Goal: Transaction & Acquisition: Register for event/course

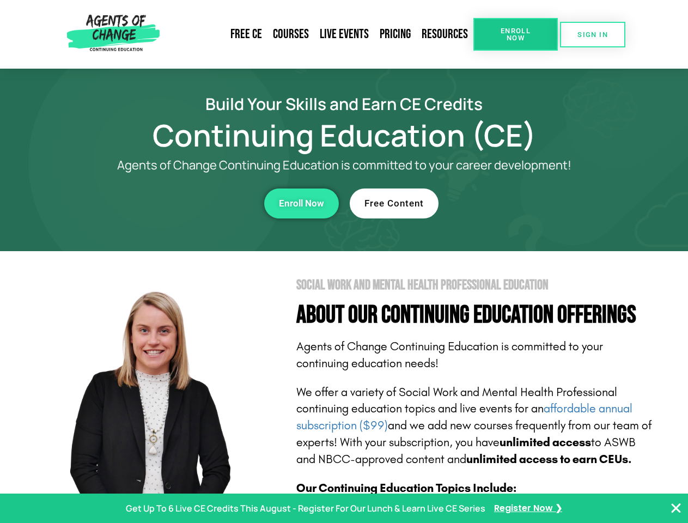
click at [344, 261] on section "Social Work and Mental Health Professional Education About Our Continuing Educa…" at bounding box center [344, 480] width 688 height 458
click at [515, 34] on span "Enroll Now" at bounding box center [516, 34] width 50 height 14
click at [593, 34] on span "SIGN IN" at bounding box center [592, 34] width 31 height 7
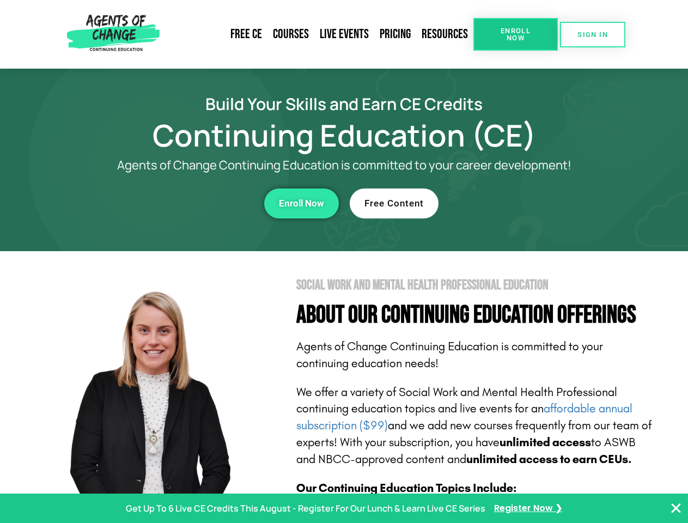
click at [189, 203] on div "Enroll Now" at bounding box center [189, 203] width 300 height 30
click at [301, 203] on span "Enroll Now" at bounding box center [301, 203] width 45 height 9
click at [500, 203] on div "Free Content" at bounding box center [500, 203] width 300 height 30
